Goal: Information Seeking & Learning: Learn about a topic

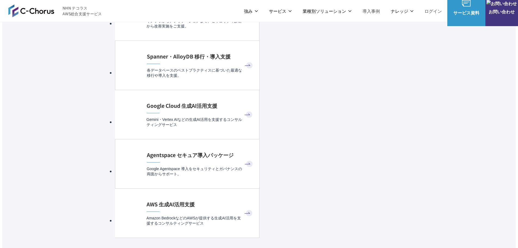
scroll to position [3100, 0]
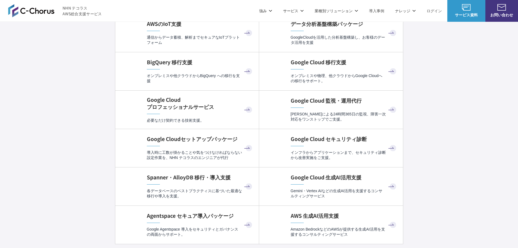
scroll to position [1740, 0]
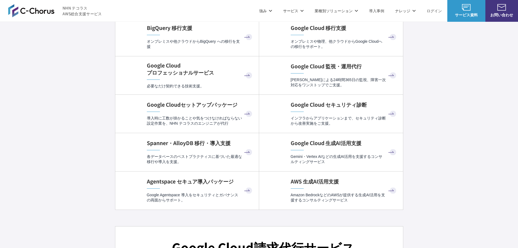
click at [314, 187] on div "AWS 生成AI活用支援 Amazon BedrockなどのAWSが提供する生成AI活用を支援するコンサルティングサービス" at bounding box center [344, 190] width 107 height 25
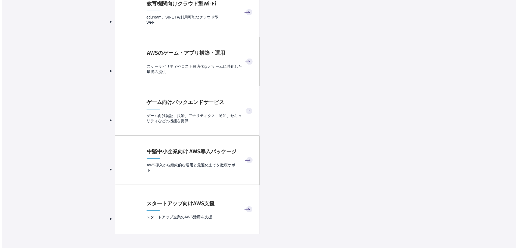
scroll to position [3181, 0]
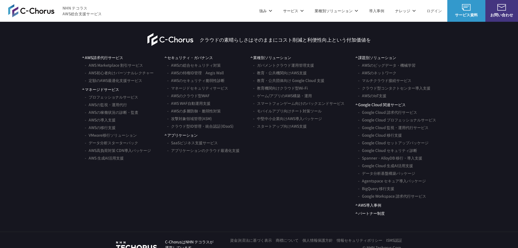
click at [291, 11] on p "サービス" at bounding box center [293, 11] width 21 height 6
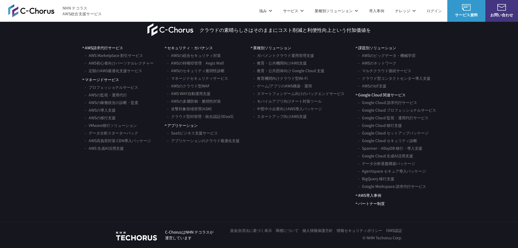
scroll to position [3223, 0]
